Goal: Task Accomplishment & Management: Manage account settings

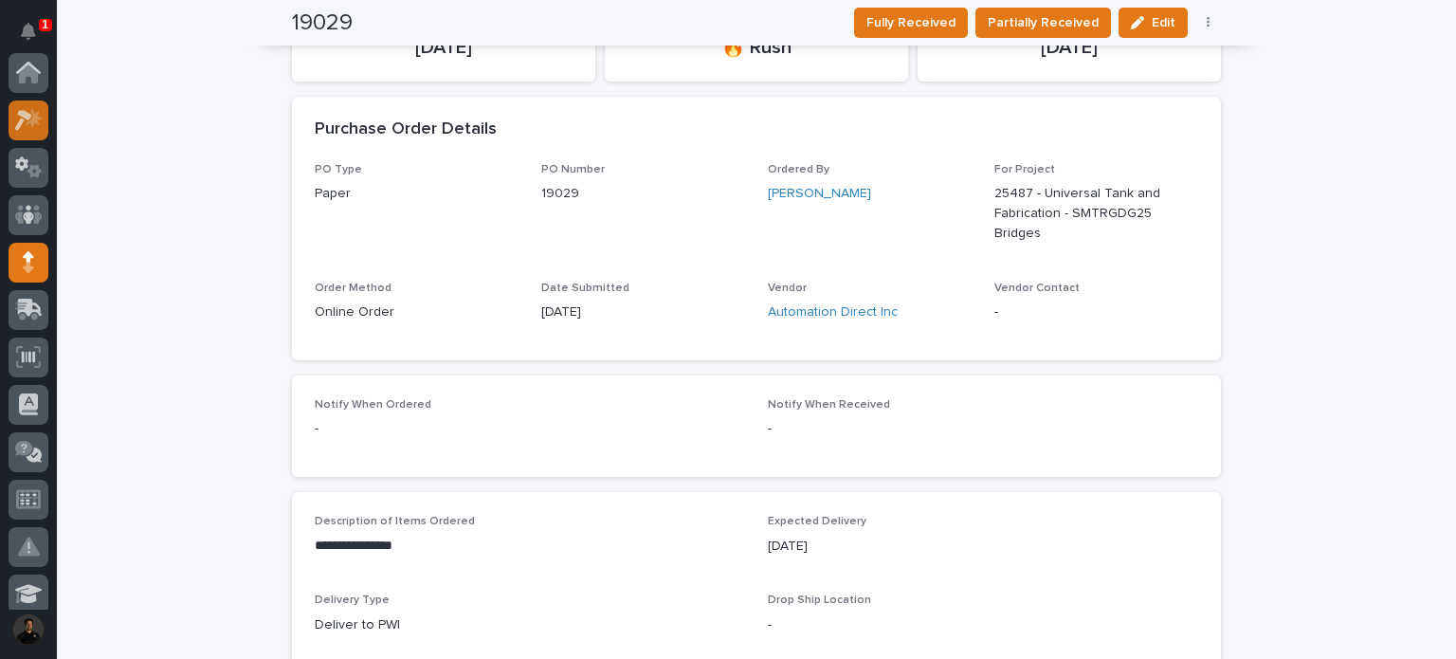
click at [22, 122] on icon at bounding box center [23, 120] width 17 height 21
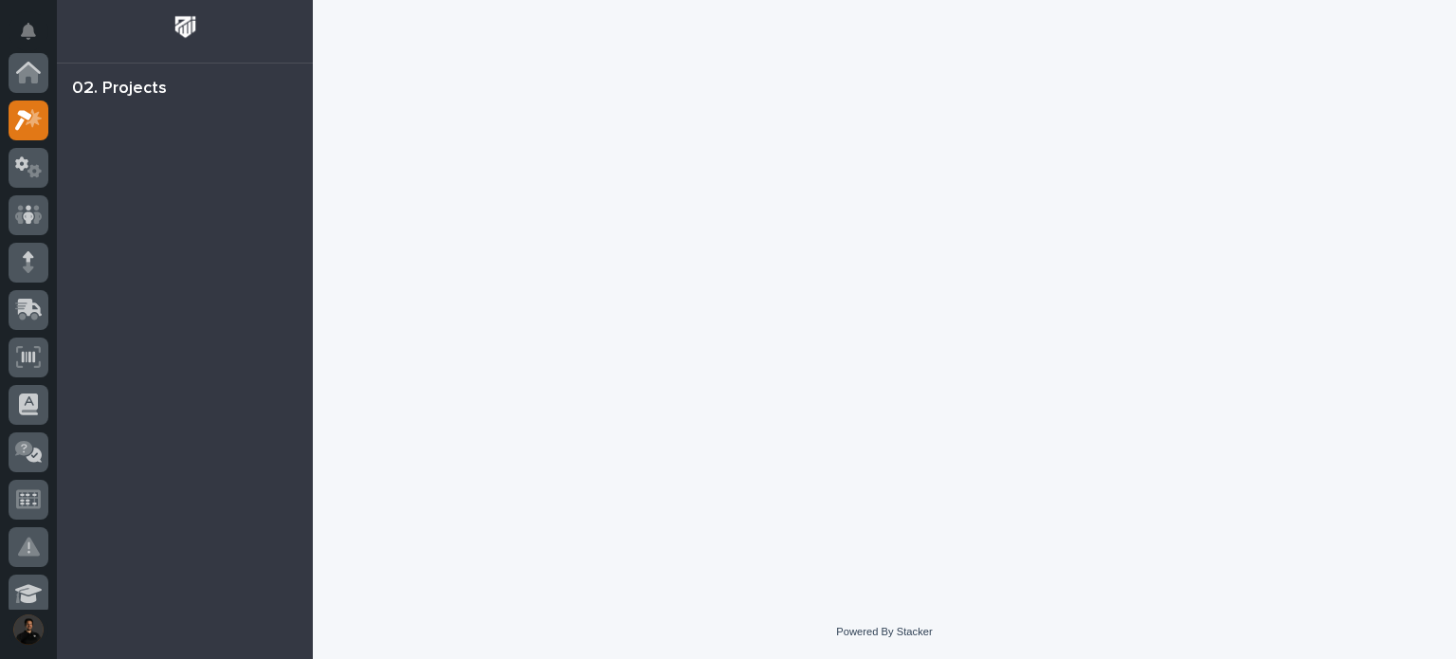
scroll to position [47, 0]
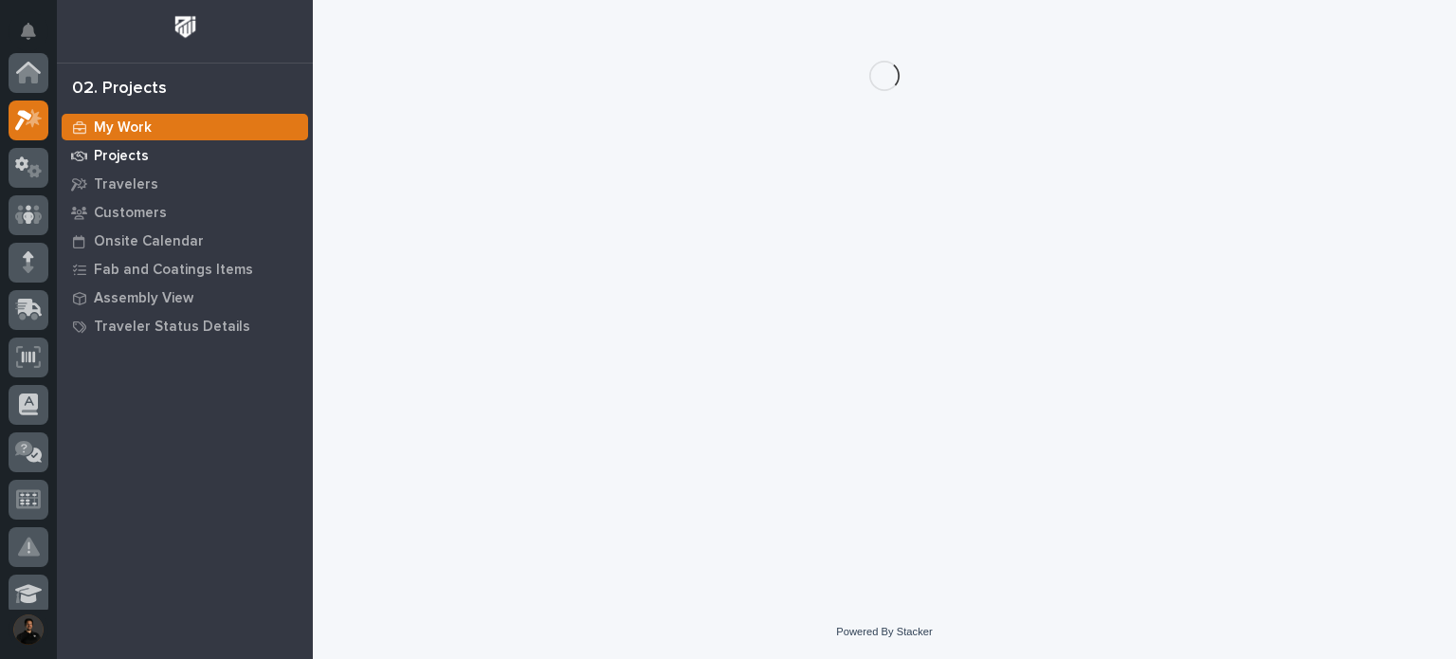
scroll to position [47, 0]
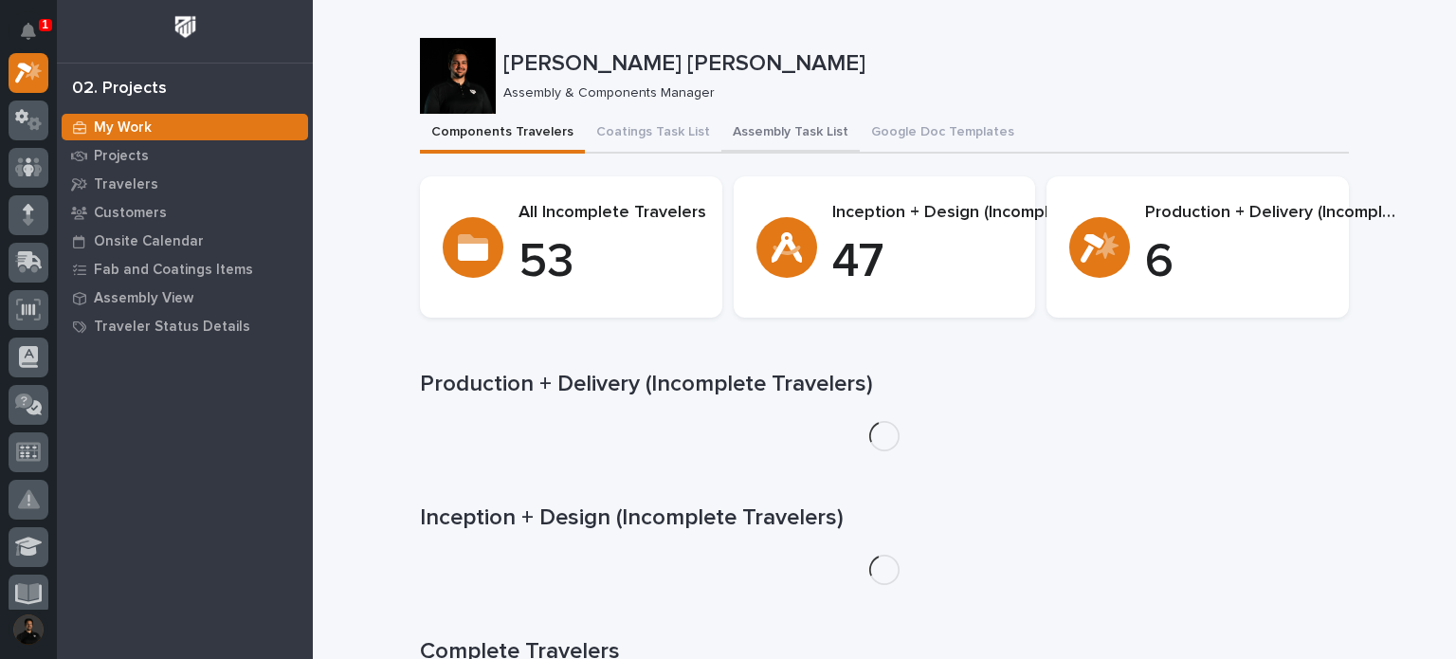
click at [750, 128] on button "Assembly Task List" at bounding box center [790, 134] width 138 height 40
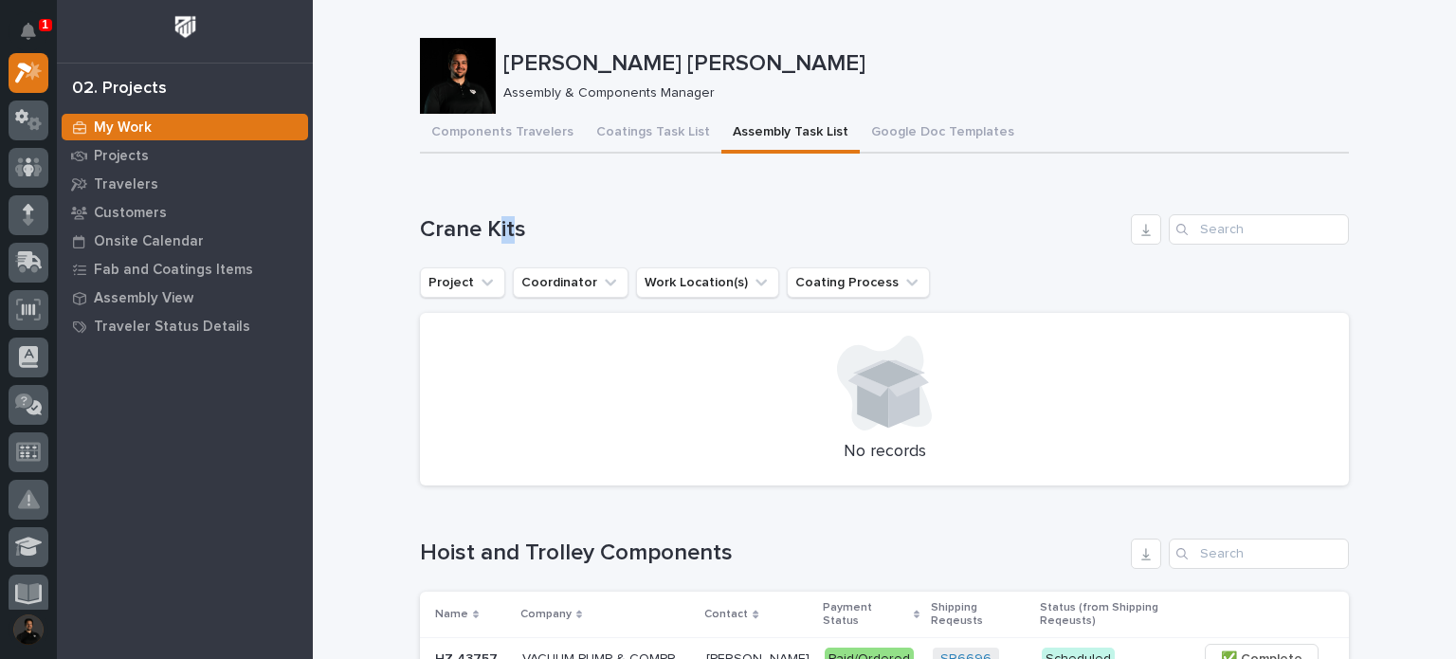
drag, startPoint x: 507, startPoint y: 225, endPoint x: 492, endPoint y: 226, distance: 15.2
click at [492, 226] on h1 "Crane Kits" at bounding box center [771, 229] width 703 height 27
drag, startPoint x: 507, startPoint y: 226, endPoint x: 497, endPoint y: 226, distance: 10.4
click at [497, 226] on h1 "Crane Kits" at bounding box center [771, 229] width 703 height 27
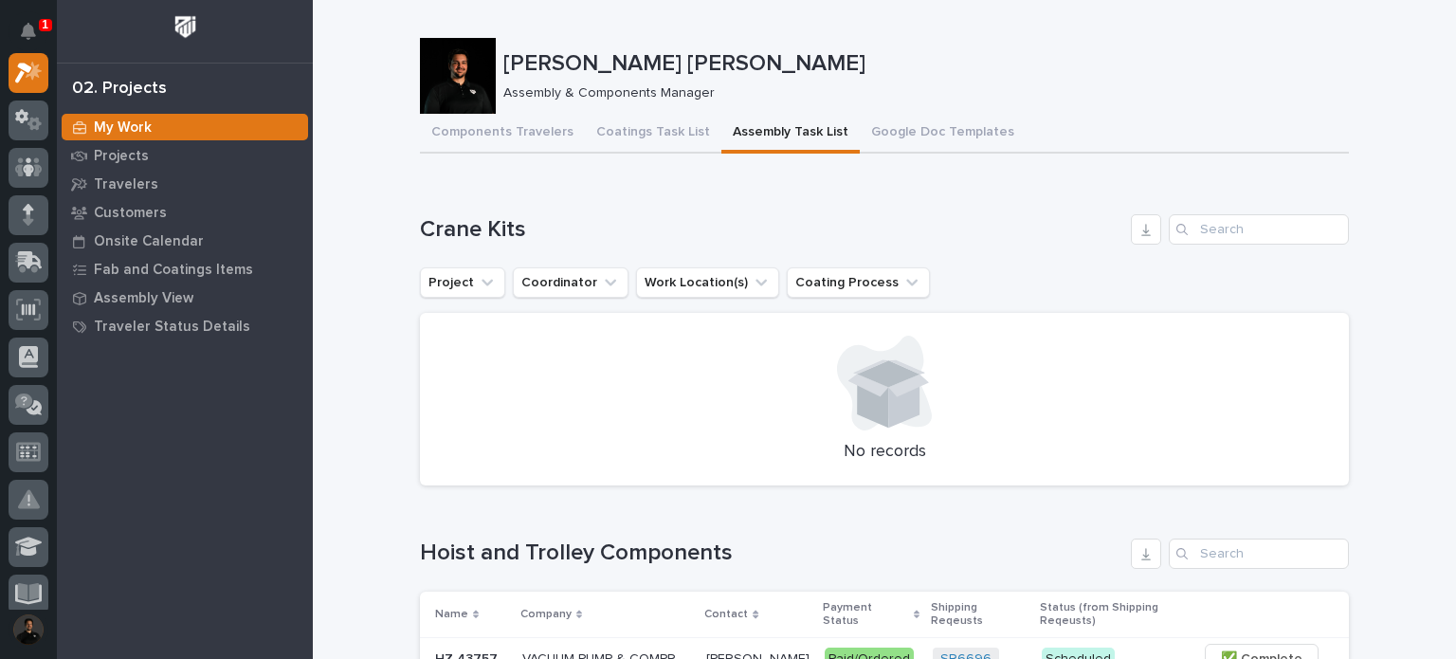
click at [513, 226] on h1 "Crane Kits" at bounding box center [771, 229] width 703 height 27
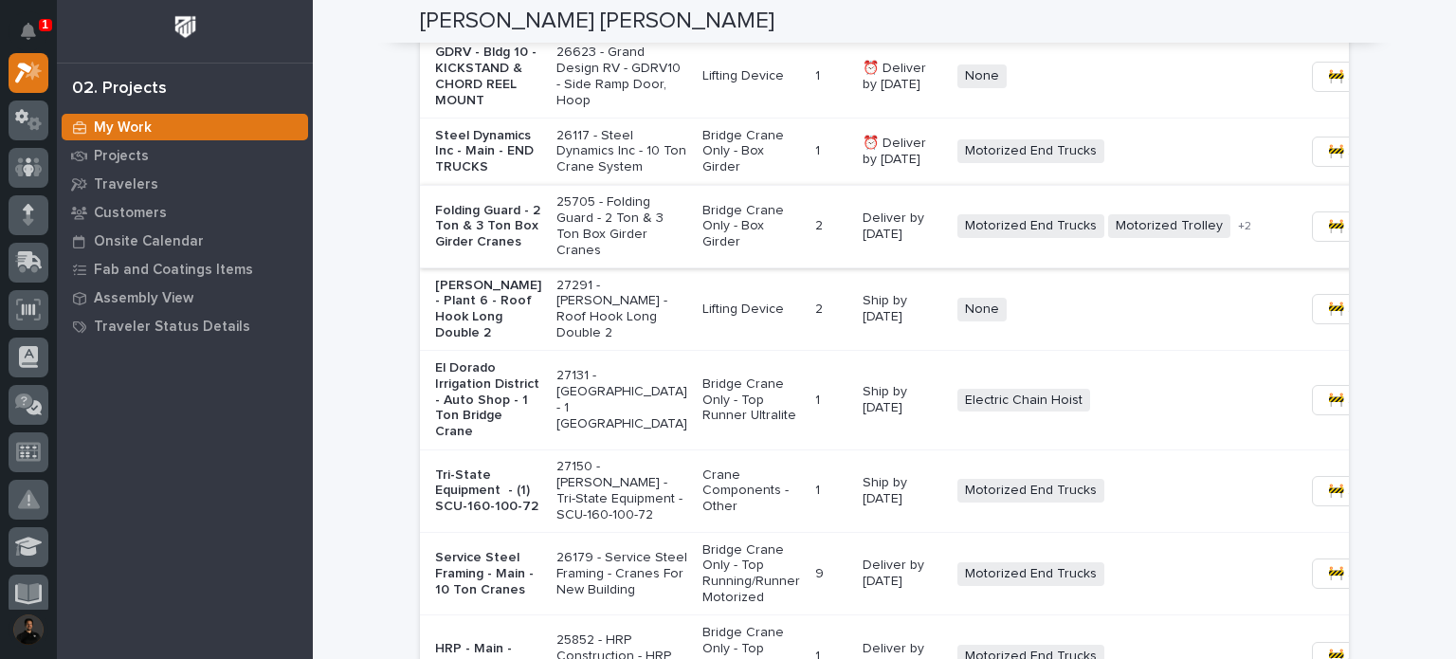
scroll to position [1707, 0]
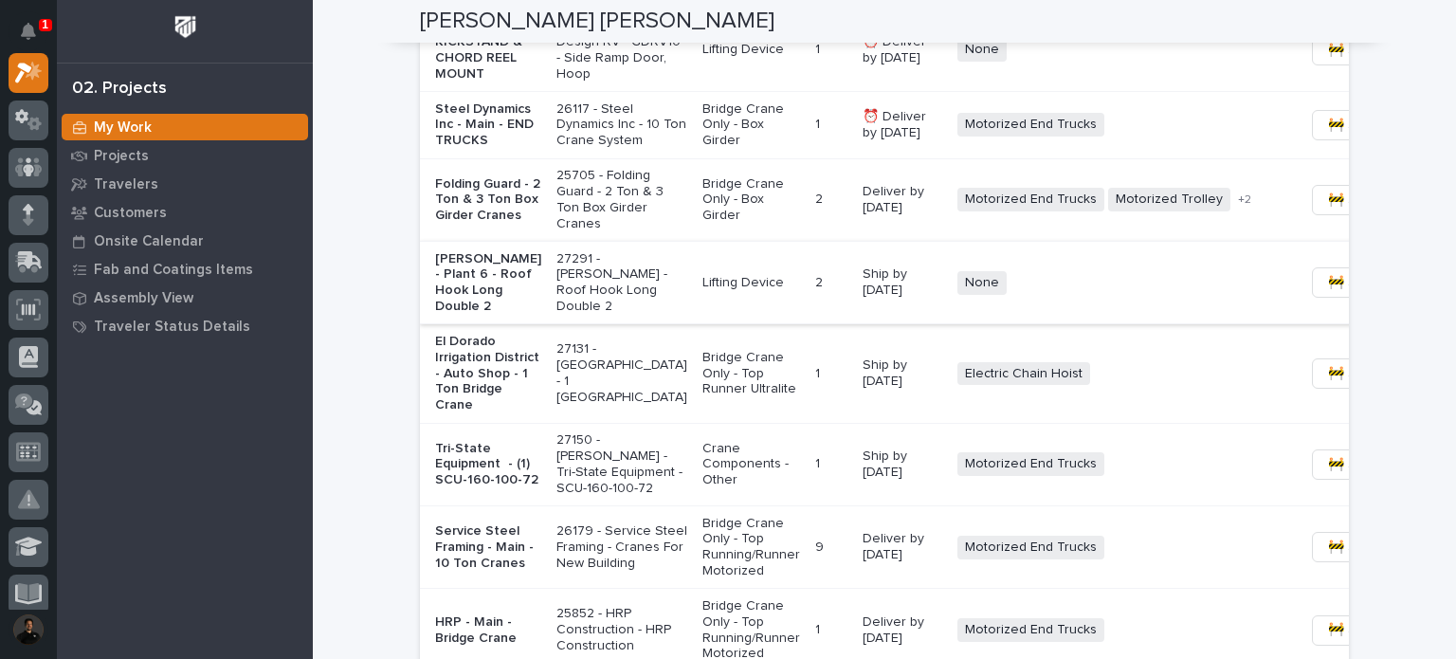
click at [1328, 294] on span "🚧 Staging →" at bounding box center [1367, 282] width 79 height 23
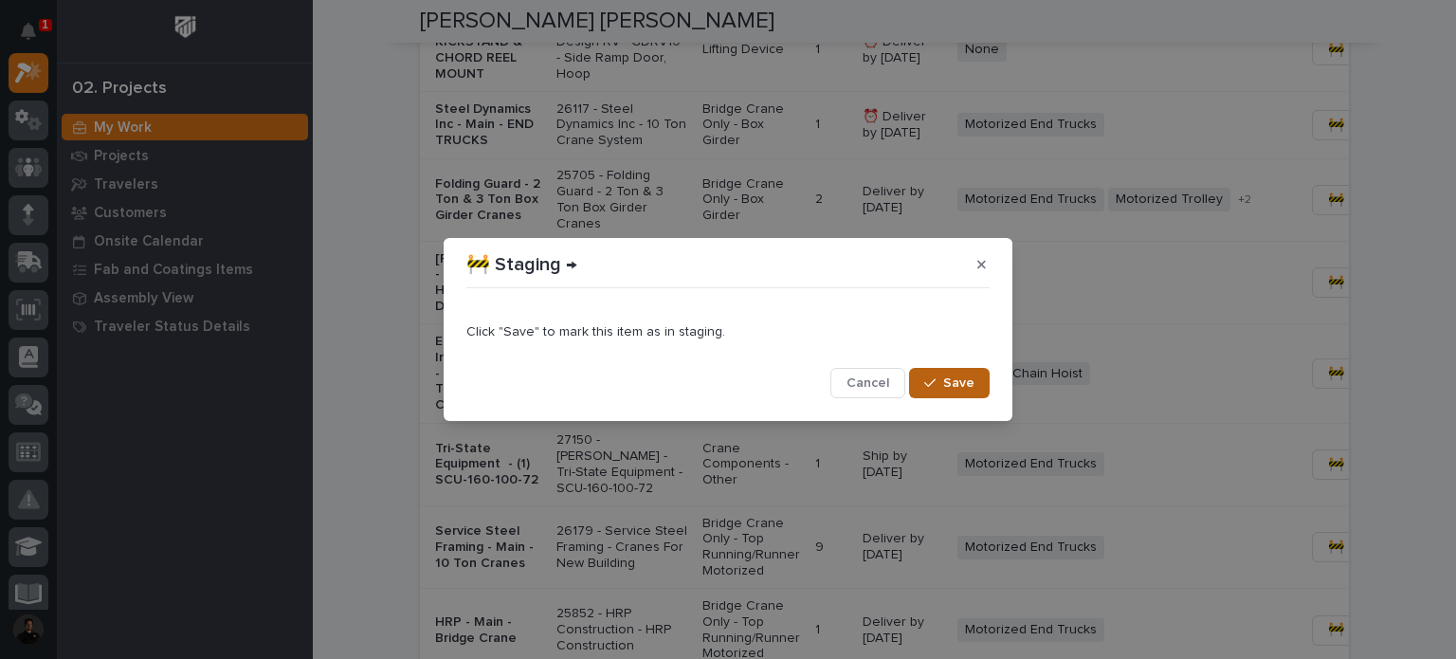
click at [949, 395] on button "Save" at bounding box center [949, 383] width 81 height 30
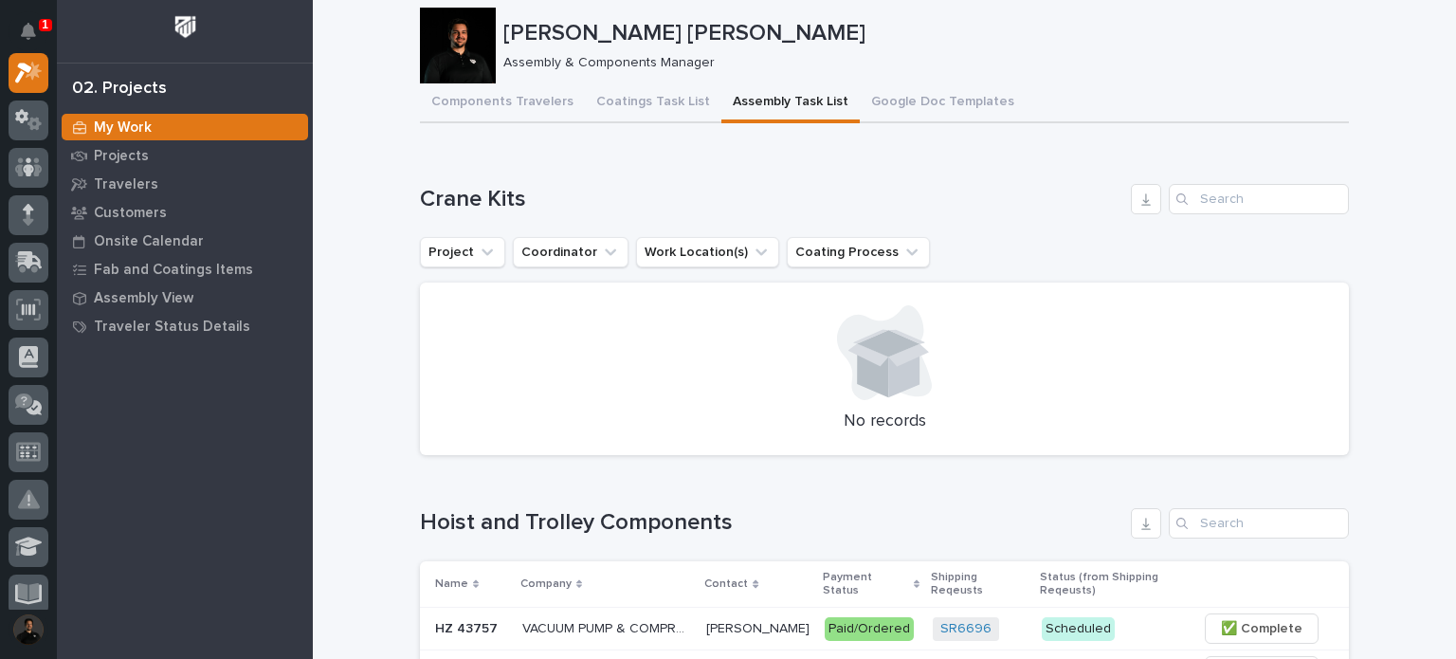
scroll to position [126, 0]
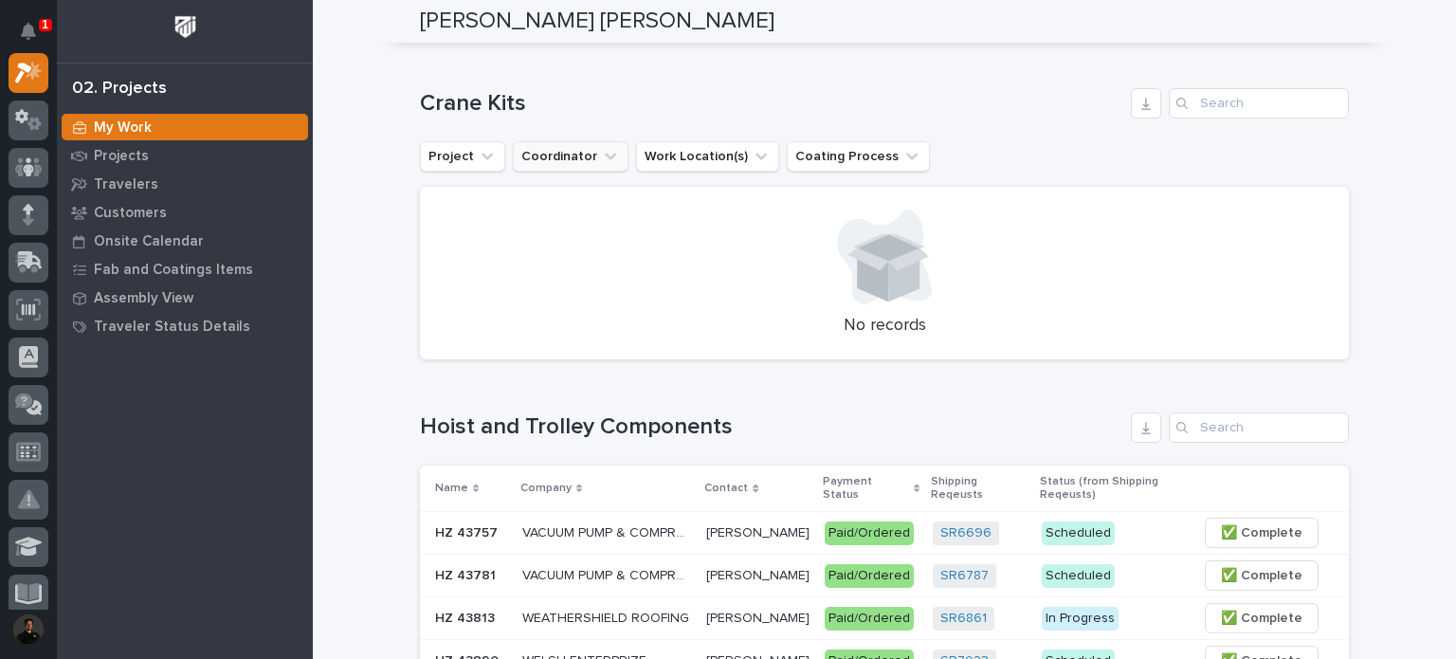
click at [607, 149] on button "Coordinator" at bounding box center [571, 156] width 116 height 30
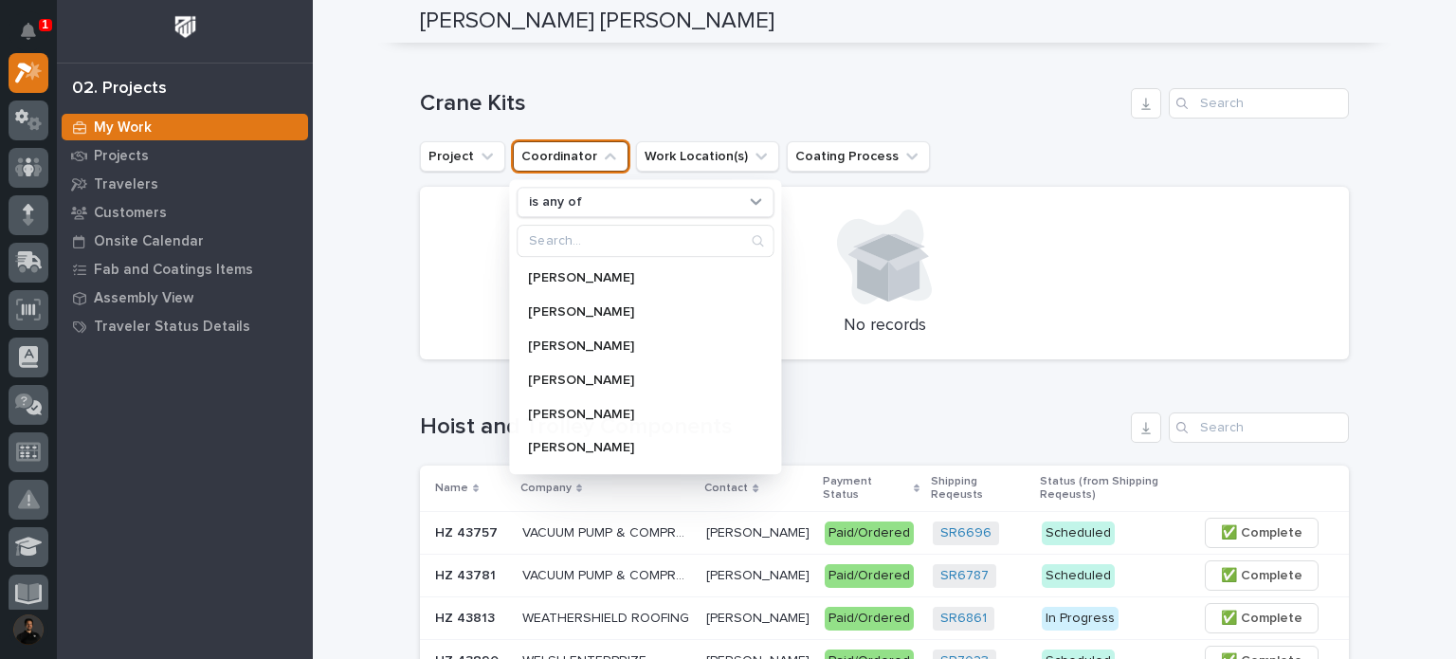
click at [601, 149] on icon "Coordinator" at bounding box center [610, 156] width 19 height 19
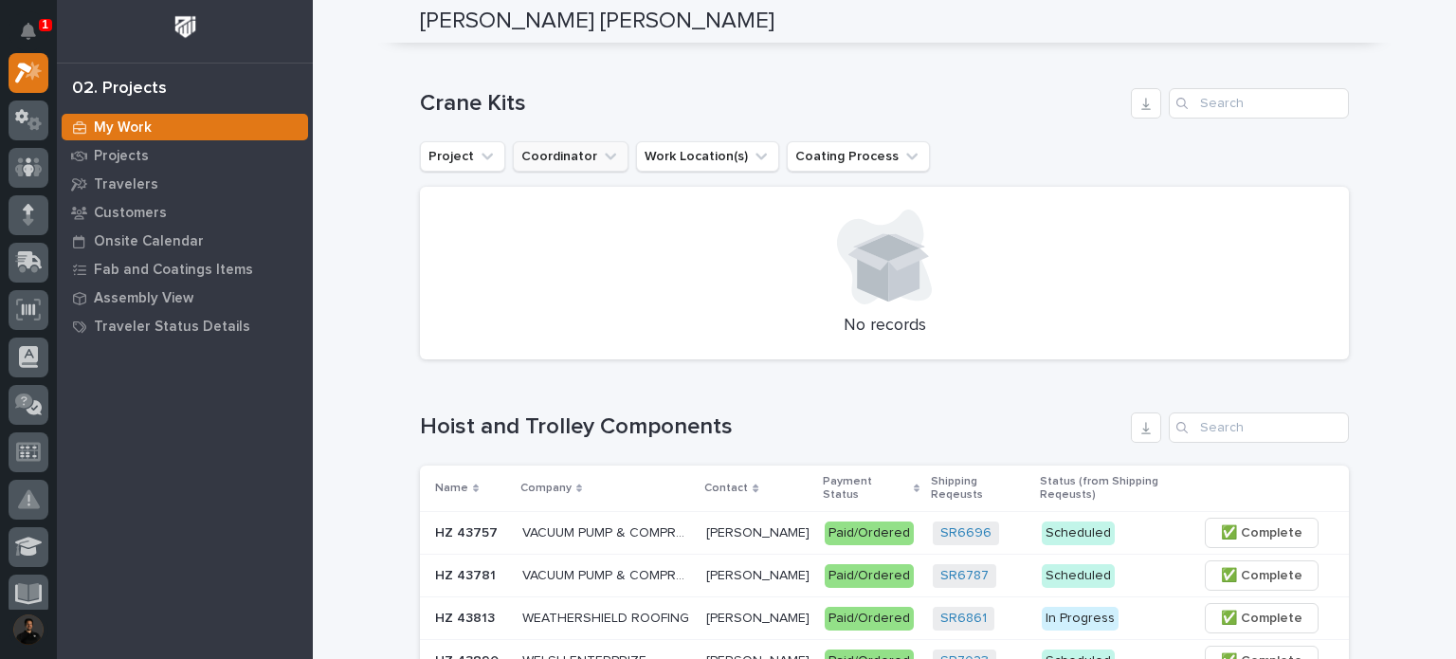
click at [593, 141] on ul "Project Coordinator Work Location(s) Coating Process" at bounding box center [675, 156] width 518 height 38
click at [606, 159] on button "Coordinator" at bounding box center [571, 156] width 116 height 30
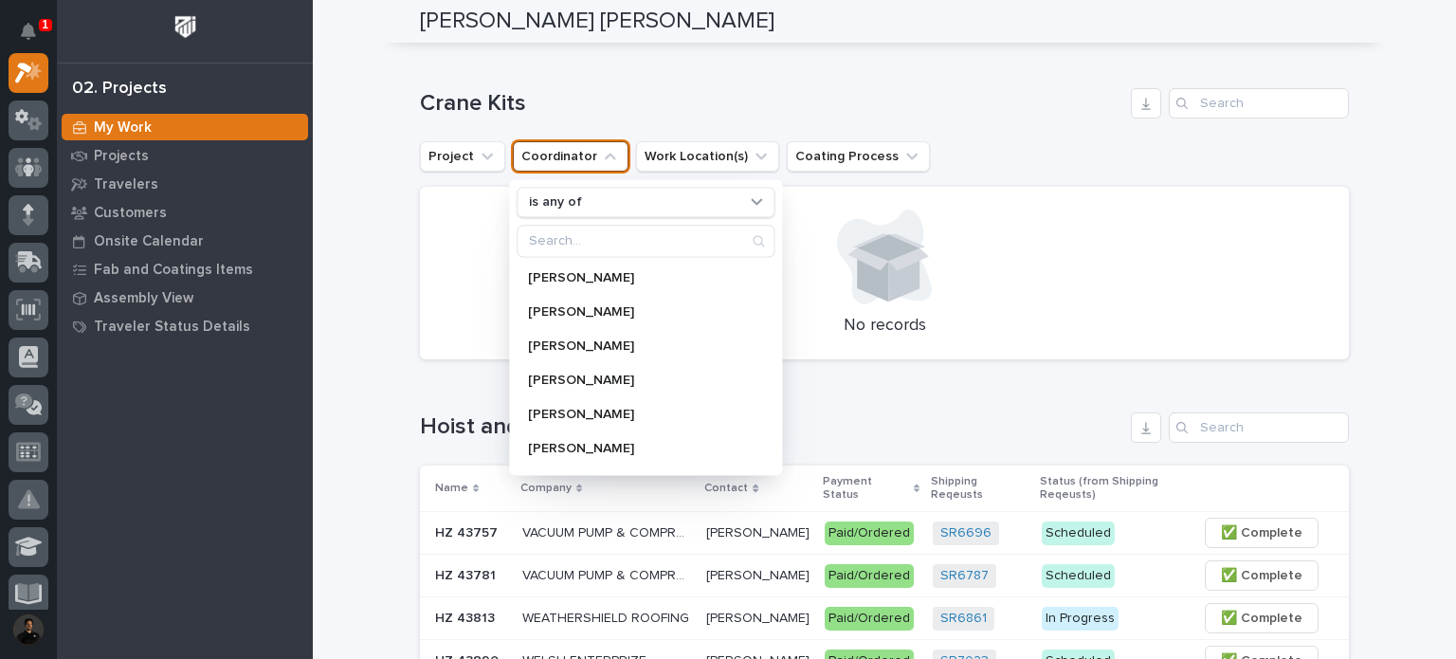
click at [601, 159] on icon "Coordinator" at bounding box center [610, 156] width 19 height 19
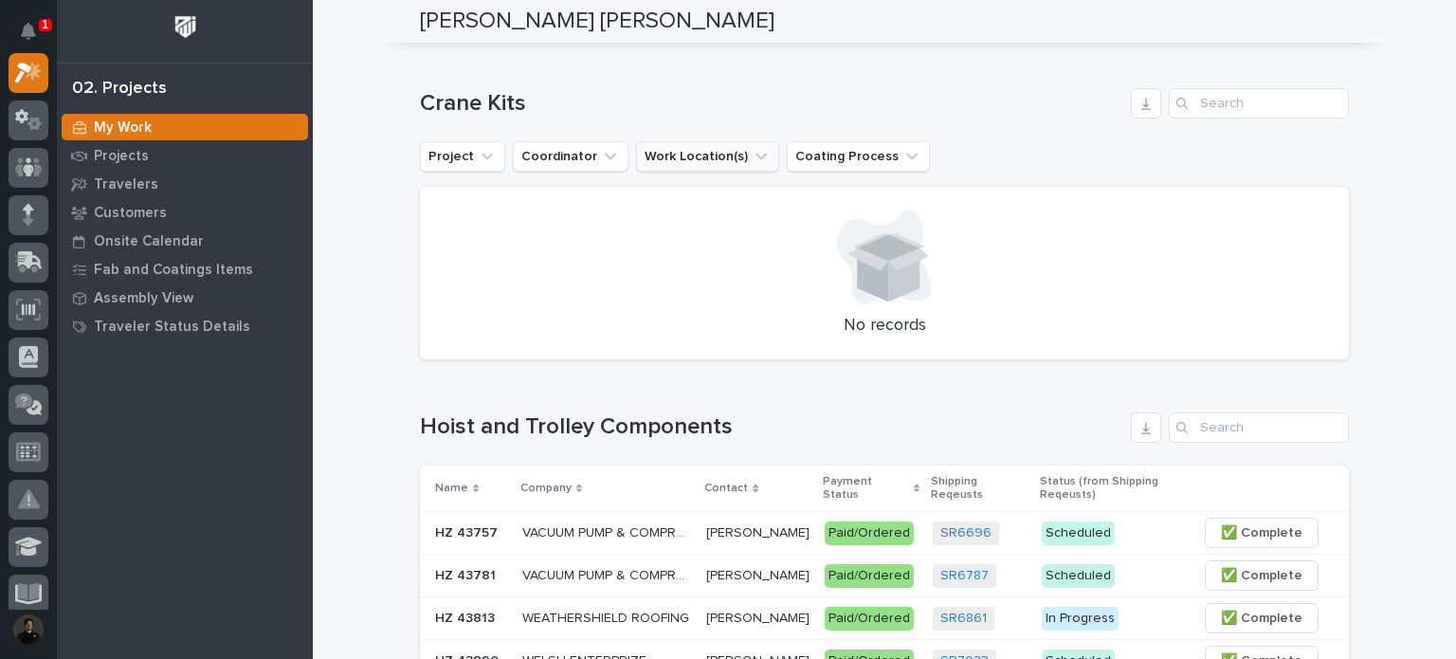
click at [752, 156] on icon "Work Location(s)" at bounding box center [761, 156] width 19 height 19
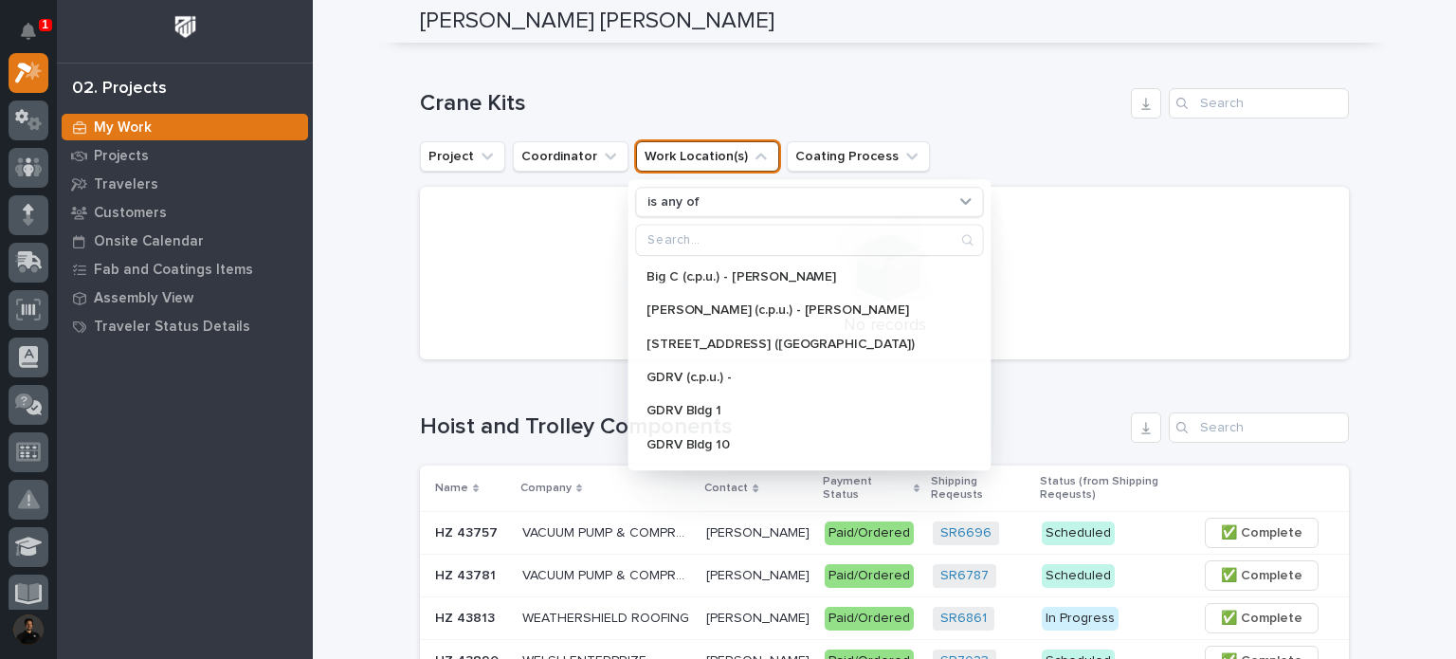
click at [752, 156] on icon "Work Location(s)" at bounding box center [761, 156] width 19 height 19
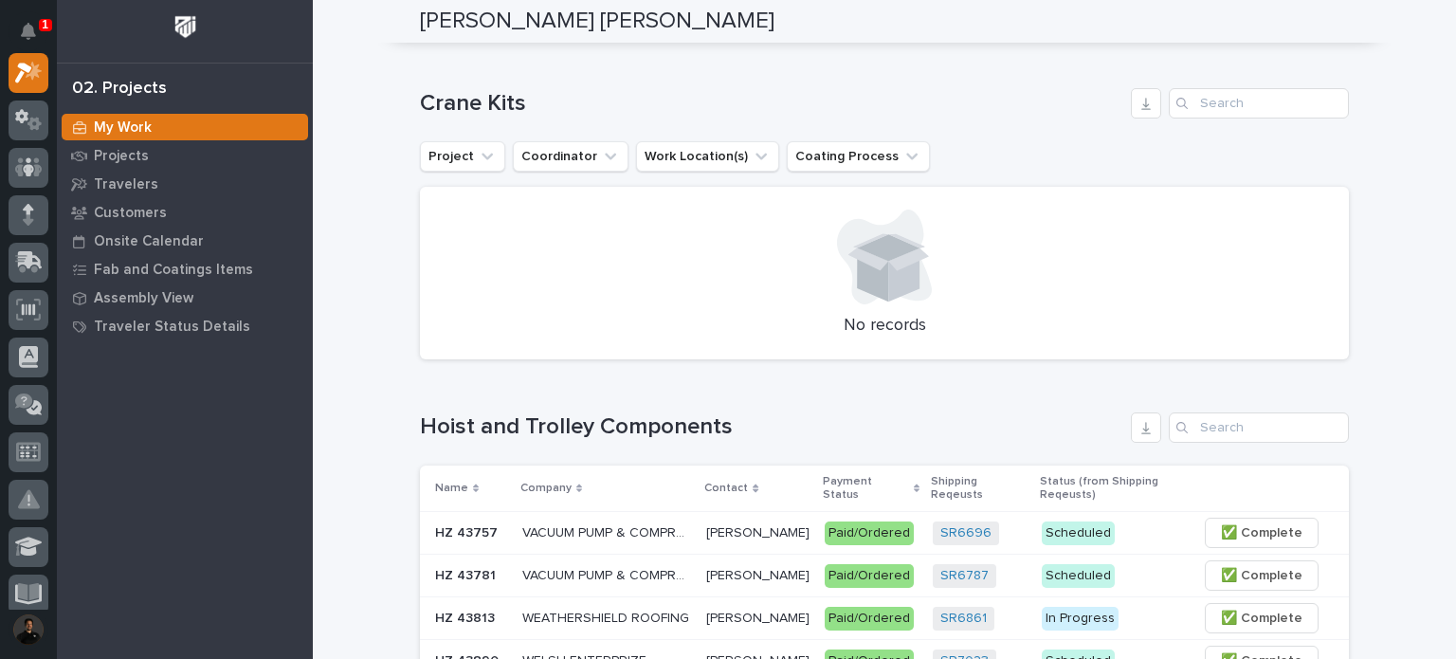
click at [780, 56] on div "Loading... Saving… Crane Kits Project Coordinator Work Location(s) Coating Proc…" at bounding box center [884, 212] width 929 height 324
click at [896, 151] on button "Coating Process" at bounding box center [858, 156] width 143 height 30
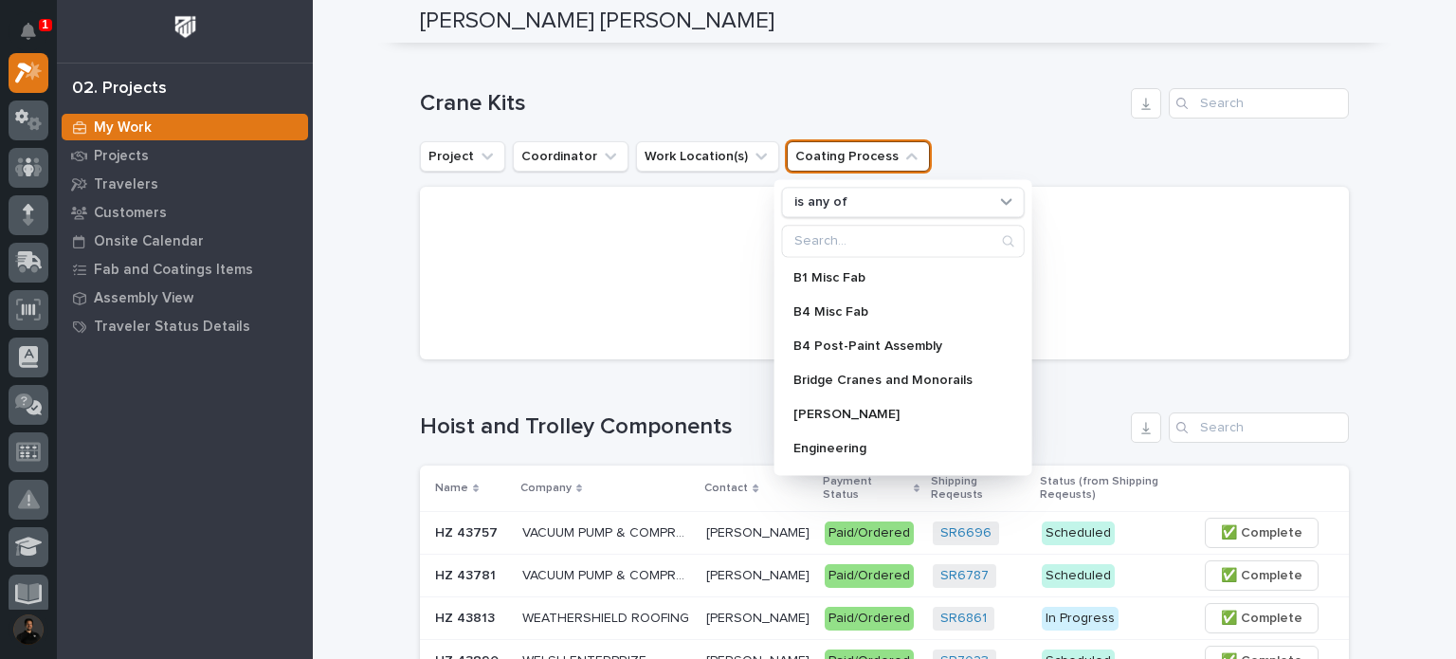
click at [896, 151] on button "Coating Process" at bounding box center [858, 156] width 143 height 30
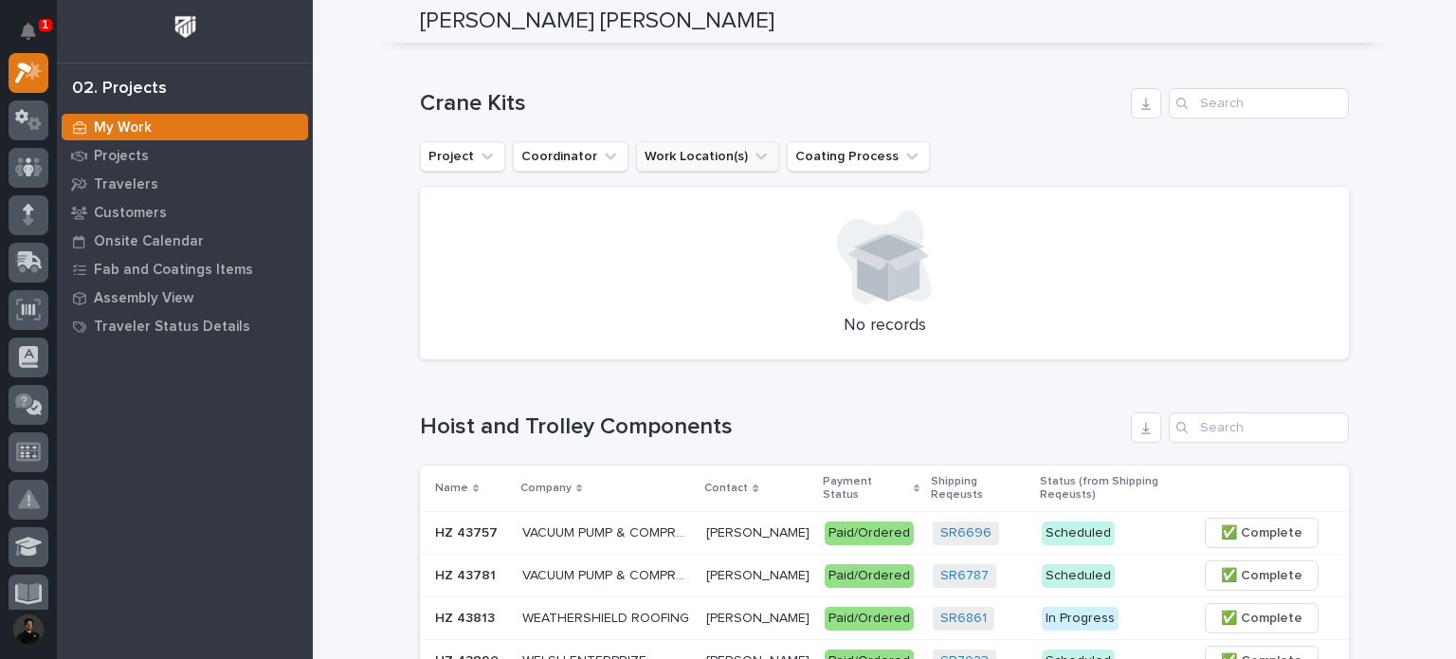
click at [756, 154] on icon "Work Location(s)" at bounding box center [761, 157] width 11 height 7
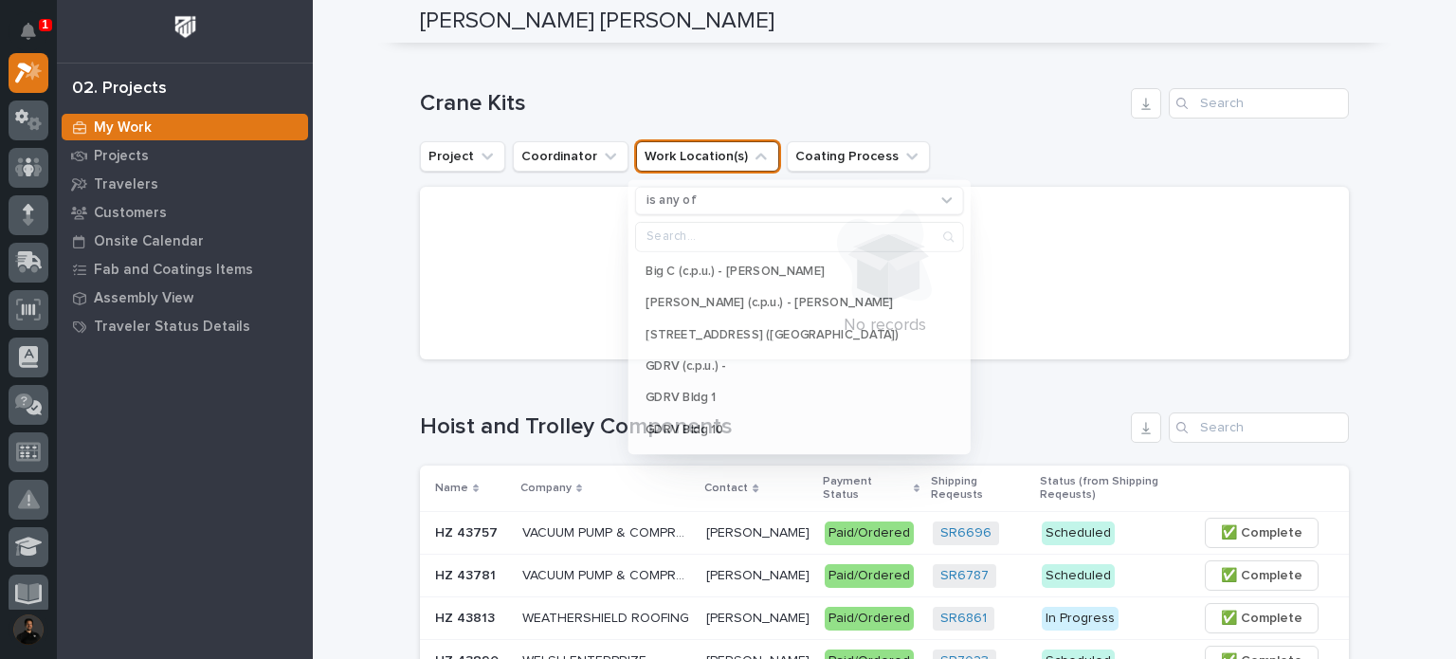
click at [752, 154] on icon "Work Location(s)" at bounding box center [761, 156] width 19 height 19
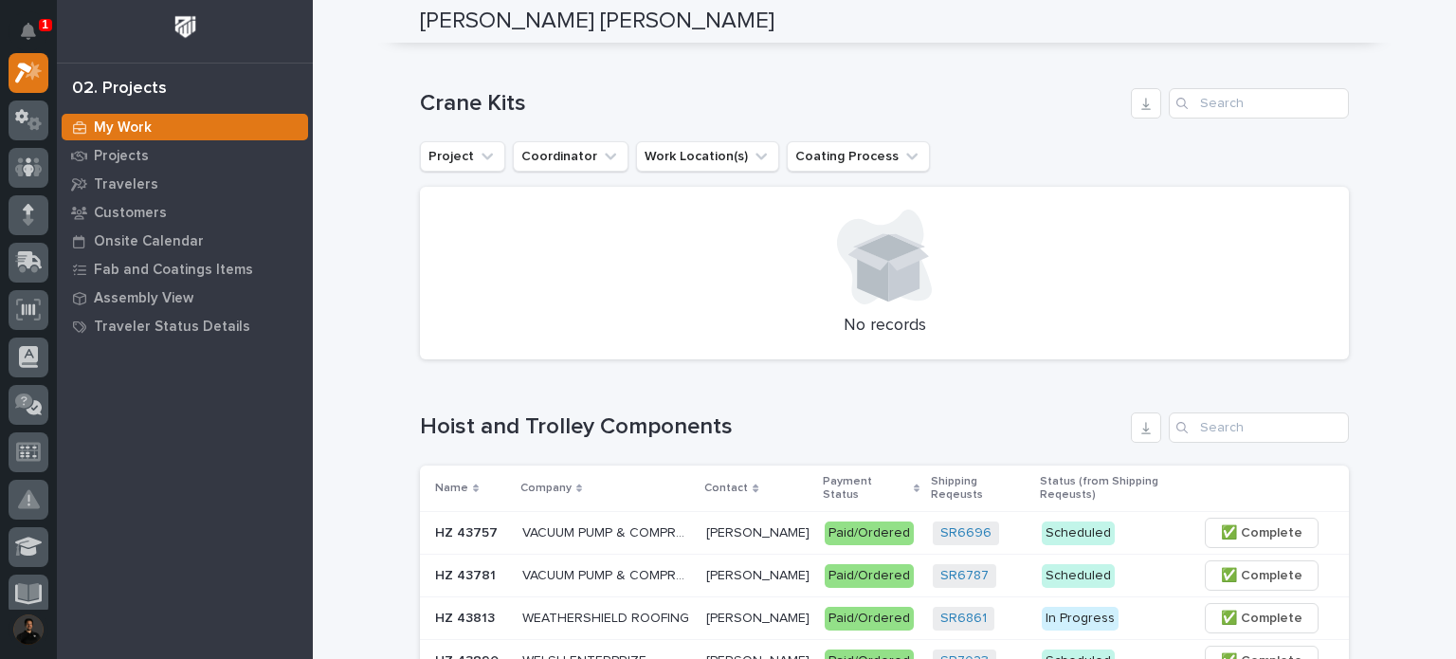
click at [790, 95] on h1 "Crane Kits" at bounding box center [771, 103] width 703 height 27
drag, startPoint x: 516, startPoint y: 108, endPoint x: 391, endPoint y: 104, distance: 125.2
click at [420, 103] on h1 "Crane Kits" at bounding box center [771, 103] width 703 height 27
drag, startPoint x: 527, startPoint y: 100, endPoint x: 339, endPoint y: 73, distance: 189.7
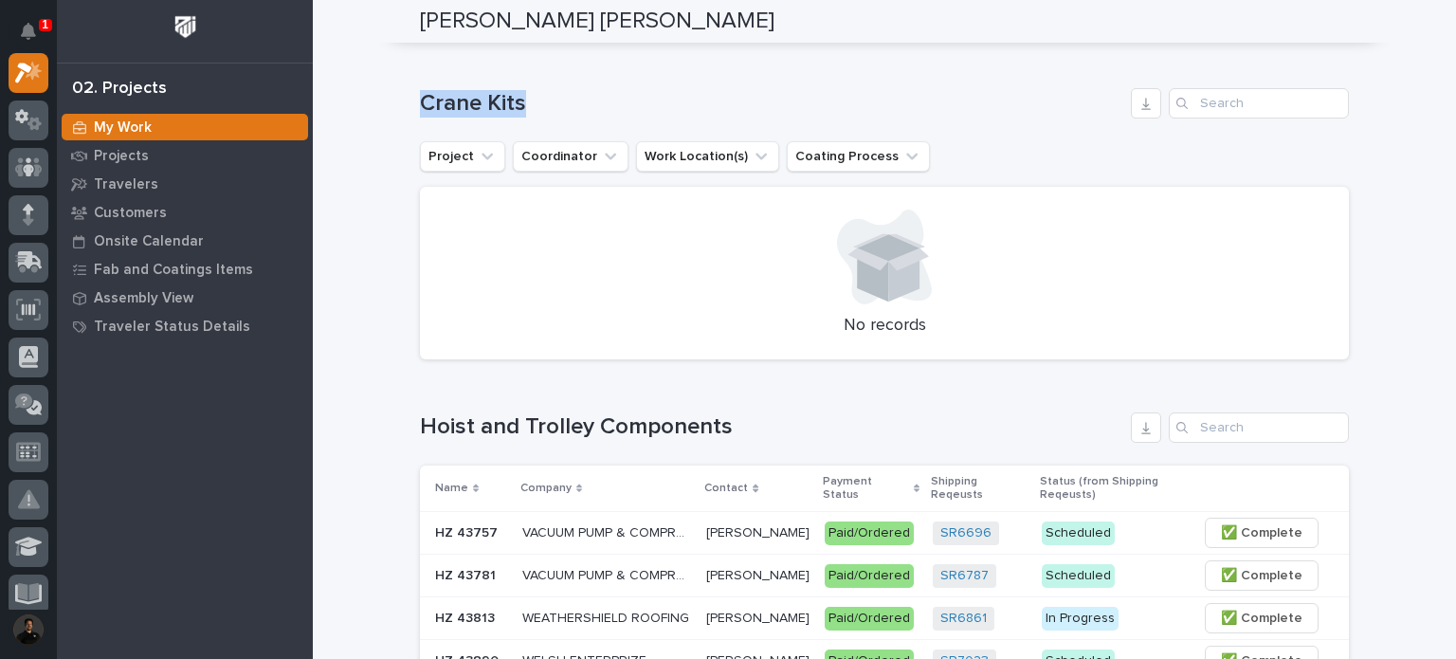
drag, startPoint x: 556, startPoint y: 106, endPoint x: 370, endPoint y: 81, distance: 187.6
click at [558, 80] on div "Loading... Saving… Crane Kits Project Coordinator Work Location(s) Coating Proc…" at bounding box center [884, 212] width 929 height 324
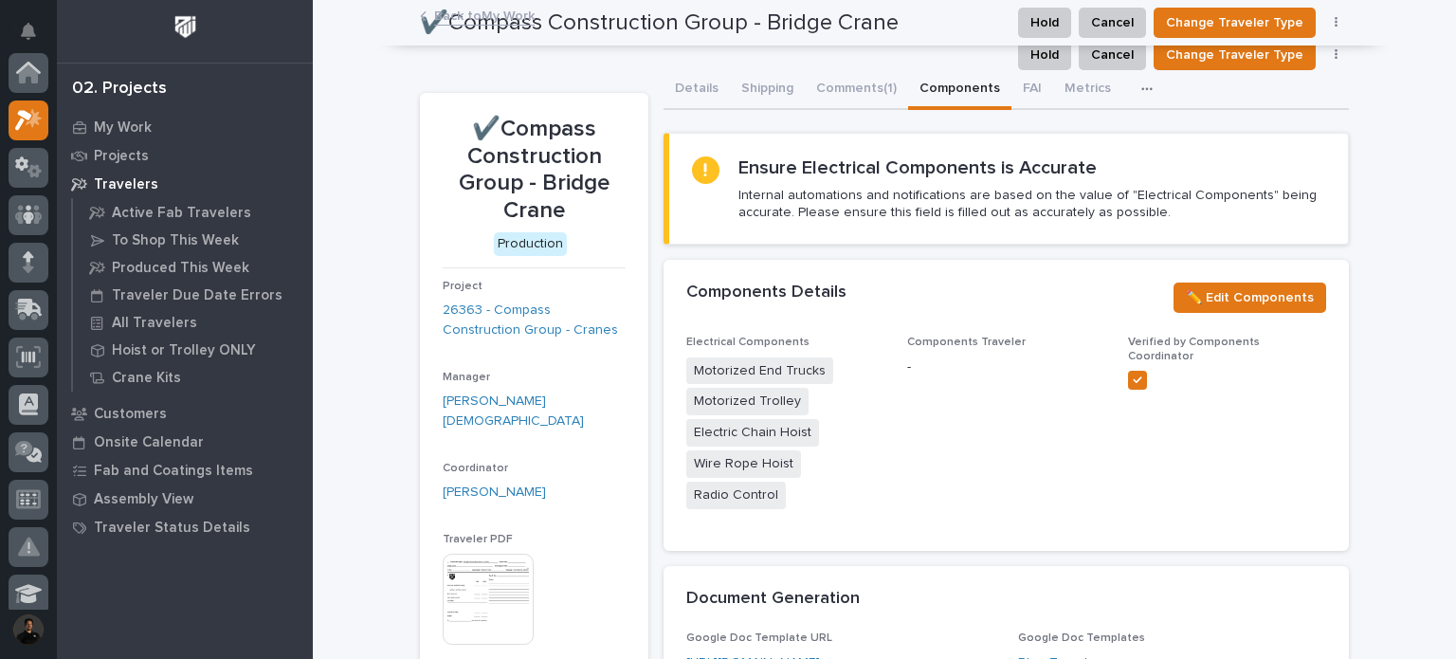
scroll to position [47, 0]
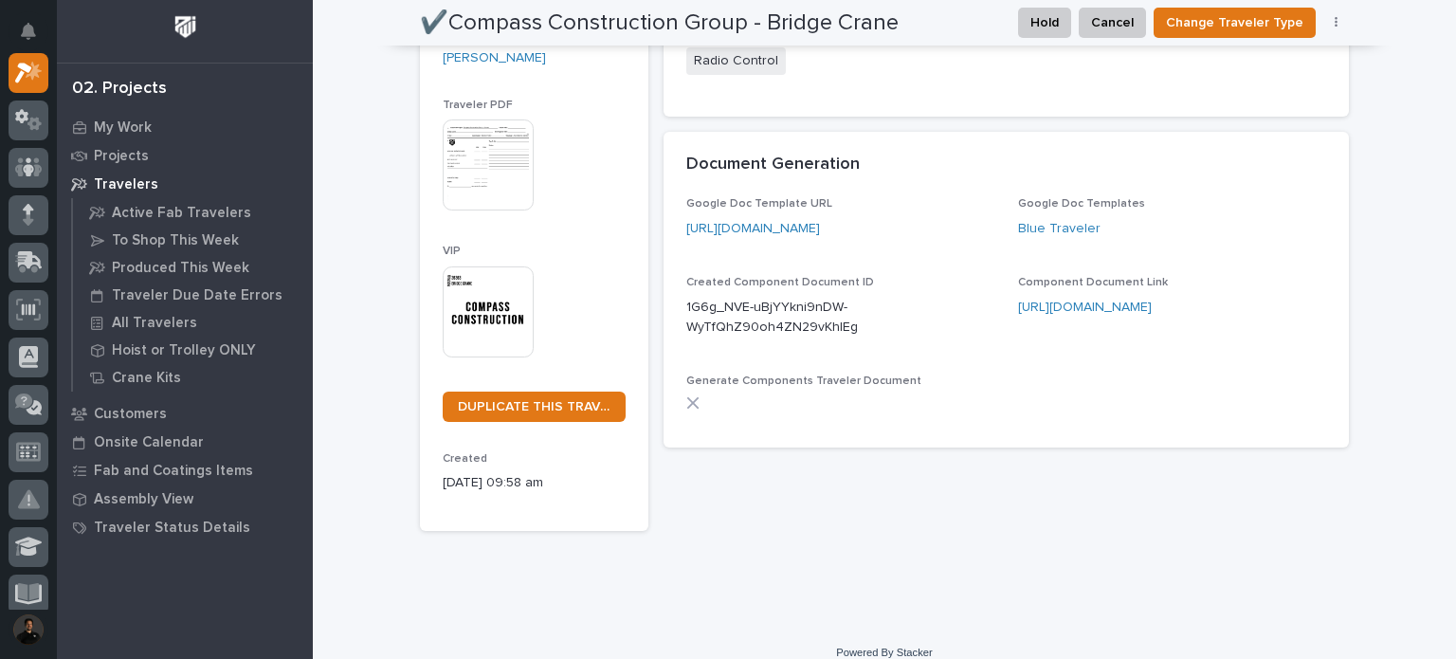
click at [648, 191] on div "**********" at bounding box center [884, 83] width 929 height 895
